Goal: Transaction & Acquisition: Purchase product/service

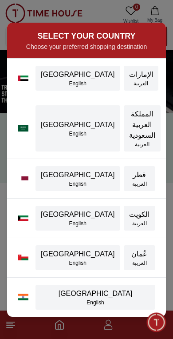
click at [104, 16] on div "SELECT YOUR COUNTRY Choose your preferred shopping destination UAE English الإم…" at bounding box center [86, 169] width 173 height 339
click at [70, 87] on div "English" at bounding box center [78, 83] width 74 height 7
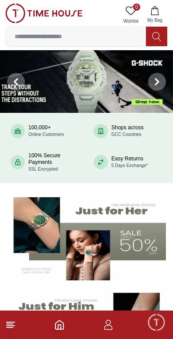
click at [99, 37] on input at bounding box center [76, 37] width 140 height 18
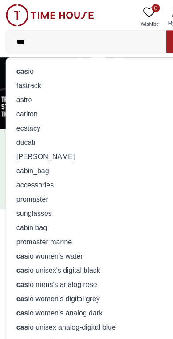
type input "***"
click at [84, 58] on div "cas io" at bounding box center [86, 62] width 151 height 12
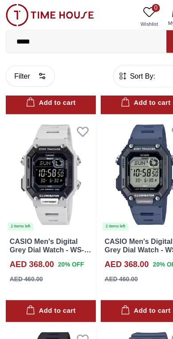
scroll to position [4178, 0]
click at [40, 130] on img at bounding box center [44, 153] width 79 height 99
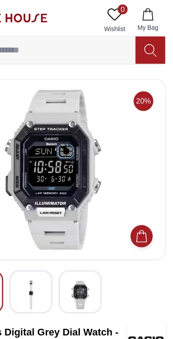
click at [63, 208] on img at bounding box center [71, 213] width 16 height 20
